Goal: Obtain resource: Download file/media

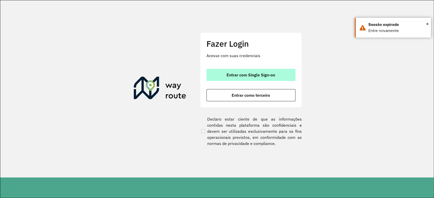
click at [250, 69] on button "Entrar com Single Sign-on" at bounding box center [250, 75] width 89 height 12
click at [262, 69] on button "Entrar com Single Sign-on" at bounding box center [250, 75] width 89 height 12
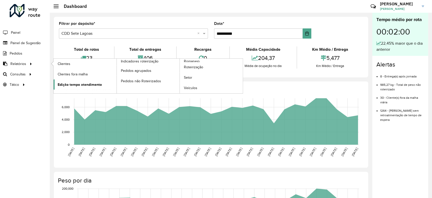
click at [97, 85] on span "Edição tempo atendimento" at bounding box center [80, 84] width 44 height 5
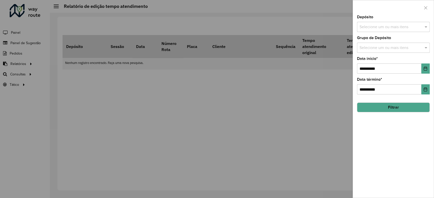
click at [394, 22] on div "Selecione um ou mais itens" at bounding box center [393, 27] width 73 height 10
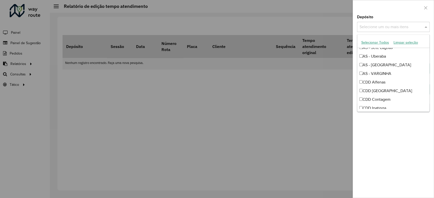
scroll to position [68, 0]
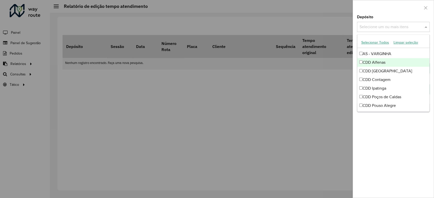
click at [381, 64] on div "CDD Alfenas" at bounding box center [393, 62] width 72 height 9
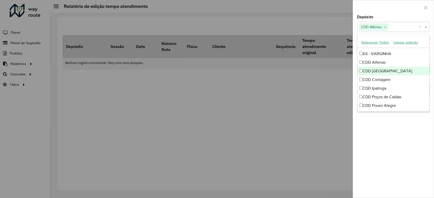
click at [382, 72] on div "CDD [GEOGRAPHIC_DATA]" at bounding box center [393, 71] width 72 height 9
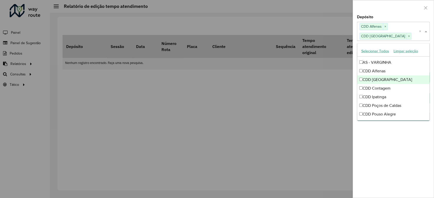
click at [381, 81] on div "CDD [GEOGRAPHIC_DATA]" at bounding box center [393, 80] width 72 height 9
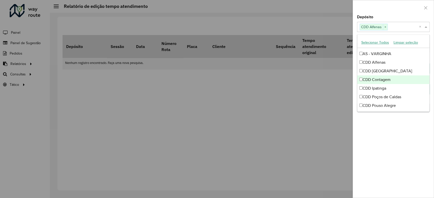
click at [379, 71] on div "CDD [GEOGRAPHIC_DATA]" at bounding box center [393, 71] width 72 height 9
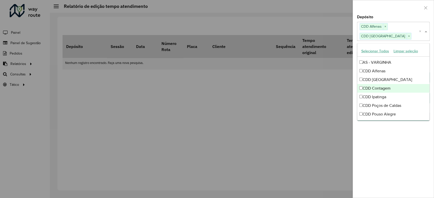
click at [379, 87] on div "CDD Contagem" at bounding box center [393, 88] width 72 height 9
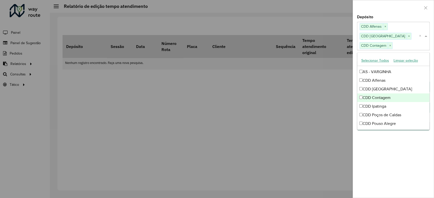
click at [379, 104] on div "CDD Ipatinga" at bounding box center [393, 106] width 72 height 9
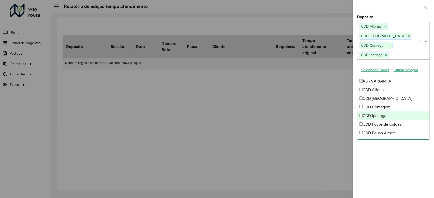
click at [380, 121] on div "CDD Poços de Caldas" at bounding box center [393, 124] width 72 height 9
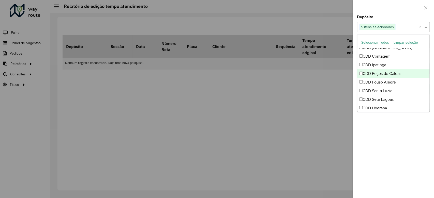
scroll to position [102, 0]
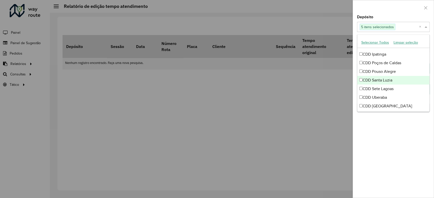
click at [383, 71] on div "CDD Pouso Alegre" at bounding box center [393, 71] width 72 height 9
click at [382, 83] on div "CDD Santa Luzia" at bounding box center [393, 80] width 72 height 9
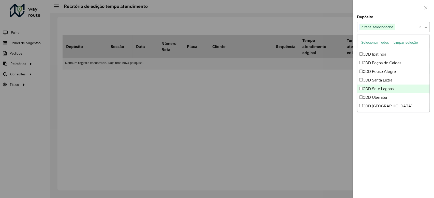
click at [382, 91] on div "CDD Sete Lagoas" at bounding box center [393, 89] width 72 height 9
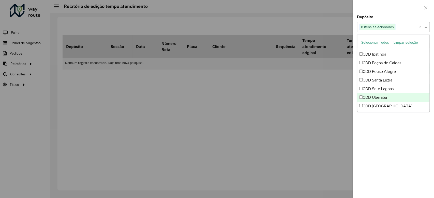
click at [383, 97] on div "CDD Uberaba" at bounding box center [393, 97] width 72 height 9
click at [381, 110] on ng-dropdown-panel "Selecionar Todos Limpar seleção AS - ALFENAS AS - Contagem AS - IPATINGA AS - […" at bounding box center [393, 74] width 73 height 78
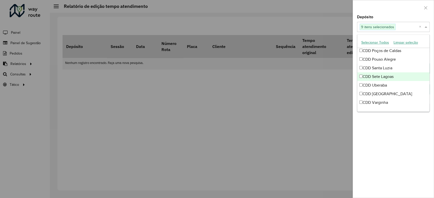
scroll to position [120, 0]
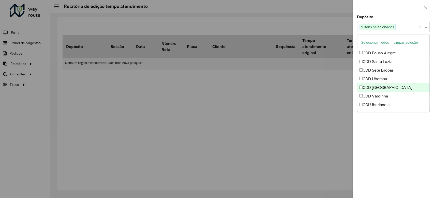
click at [385, 89] on div "CDD [GEOGRAPHIC_DATA]" at bounding box center [393, 87] width 72 height 9
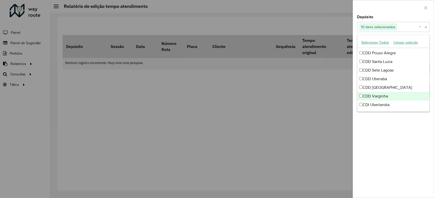
click at [383, 98] on div "CDD Varginha" at bounding box center [393, 96] width 72 height 9
click at [383, 104] on div "CDI Uberlandia" at bounding box center [393, 105] width 72 height 9
click at [383, 126] on div "**********" at bounding box center [393, 106] width 81 height 183
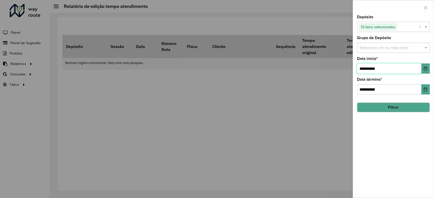
click at [420, 67] on input "**********" at bounding box center [389, 69] width 64 height 10
click at [424, 69] on icon "Choose Date" at bounding box center [425, 69] width 3 height 4
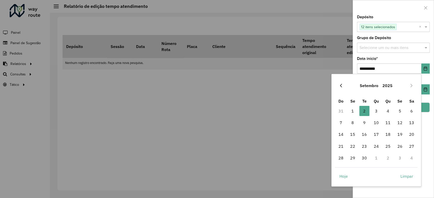
click at [343, 84] on button "Previous Month" at bounding box center [341, 86] width 8 height 8
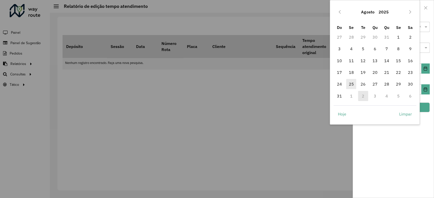
click at [350, 87] on span "25" at bounding box center [351, 84] width 10 height 10
type input "**********"
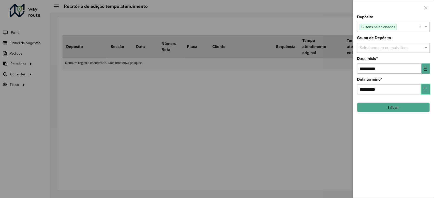
click at [424, 91] on icon "Choose Date" at bounding box center [425, 89] width 4 height 4
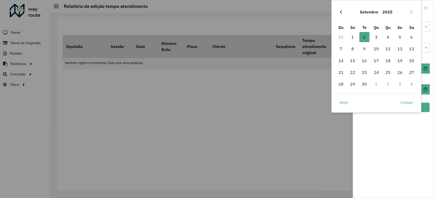
click at [342, 11] on icon "Previous Month" at bounding box center [341, 12] width 4 height 4
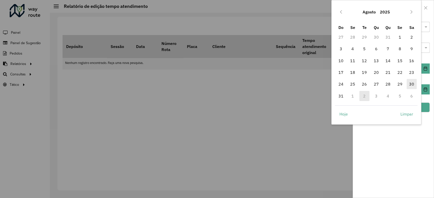
click at [410, 80] on span "30" at bounding box center [412, 84] width 10 height 10
type input "**********"
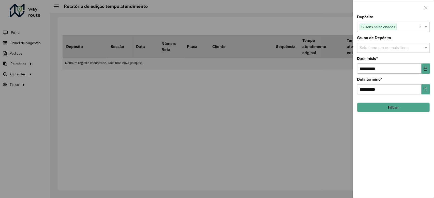
click at [408, 109] on button "Filtrar" at bounding box center [393, 108] width 73 height 10
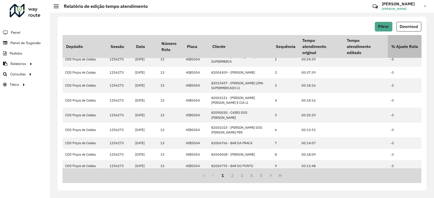
scroll to position [0, 0]
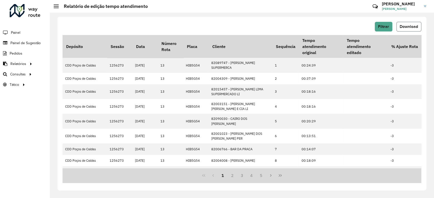
click at [407, 26] on span "Download" at bounding box center [409, 26] width 18 height 4
